Goal: Entertainment & Leisure: Browse casually

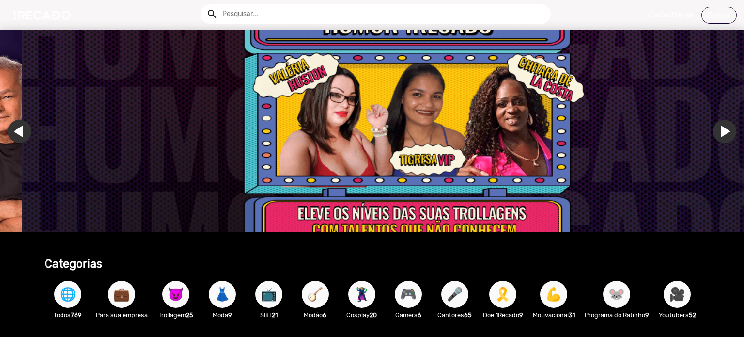
click at [269, 298] on span "📺" at bounding box center [269, 294] width 16 height 27
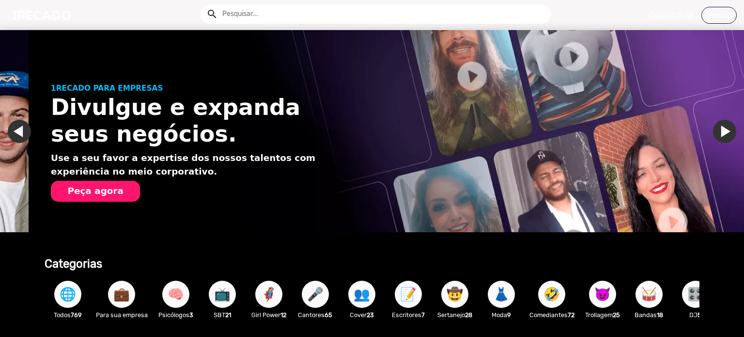
scroll to position [0, 737]
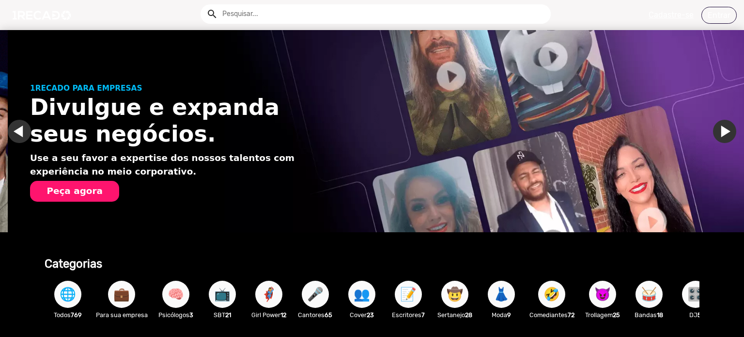
click at [451, 294] on span "🤠" at bounding box center [455, 294] width 16 height 27
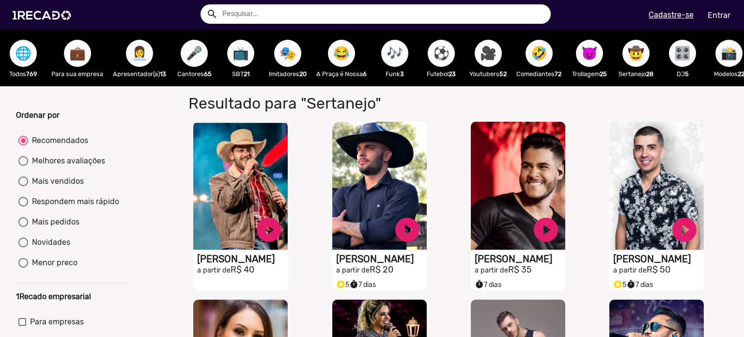
click at [140, 55] on span "👩‍💼" at bounding box center [139, 53] width 16 height 27
